Goal: Task Accomplishment & Management: Manage account settings

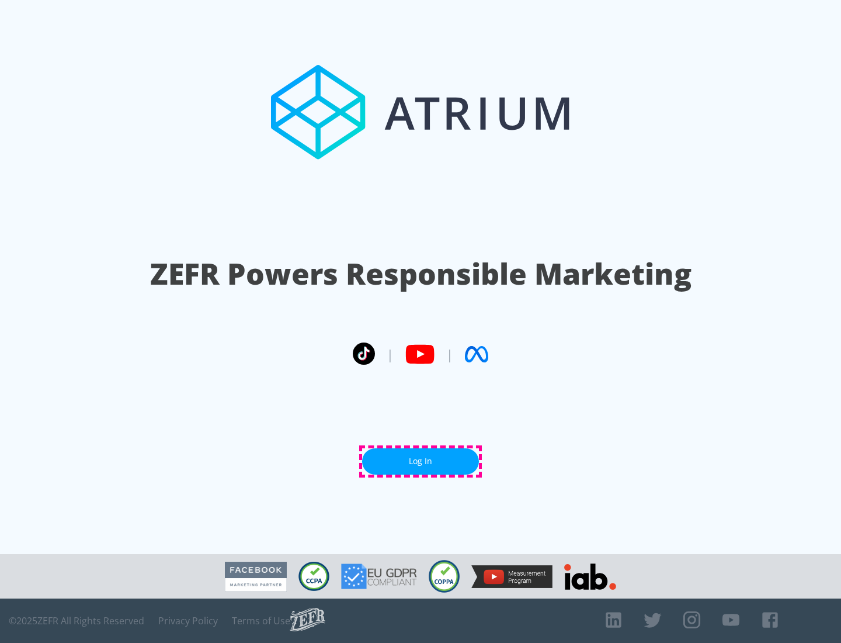
click at [421, 461] on link "Log In" at bounding box center [420, 461] width 117 height 26
